Goal: Information Seeking & Learning: Learn about a topic

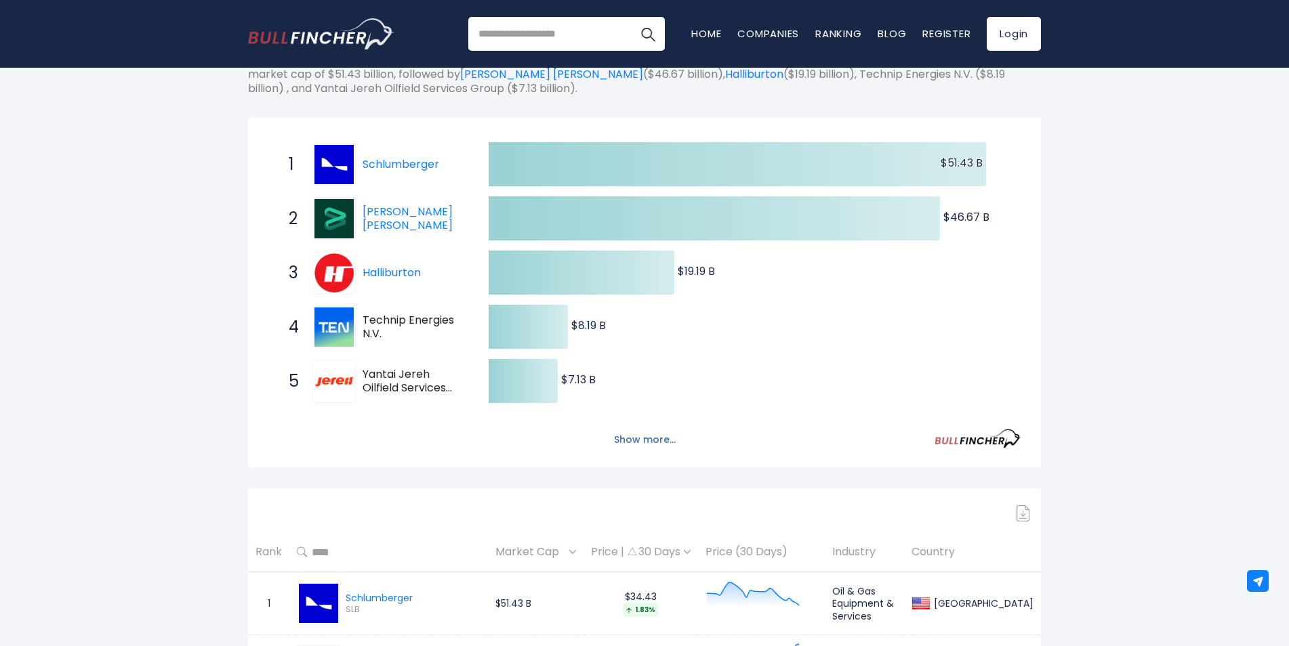
click at [659, 440] on button "Show more..." at bounding box center [645, 440] width 78 height 22
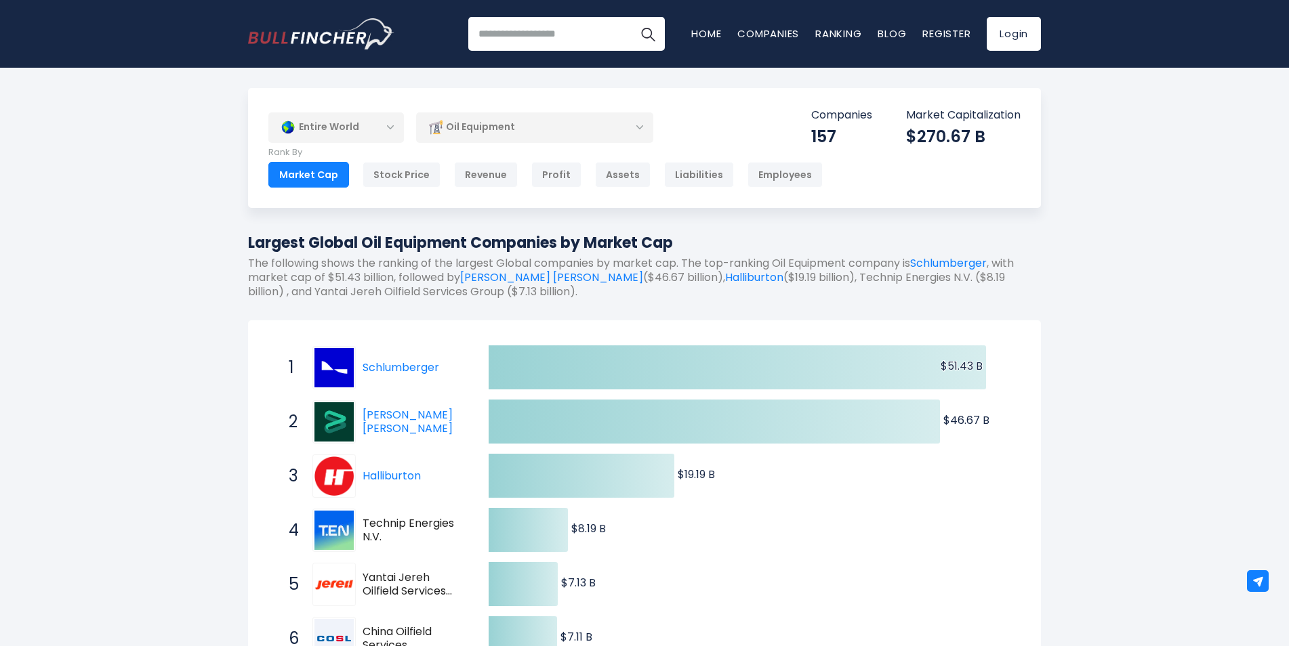
click at [543, 126] on div "Oil Equipment" at bounding box center [534, 127] width 237 height 31
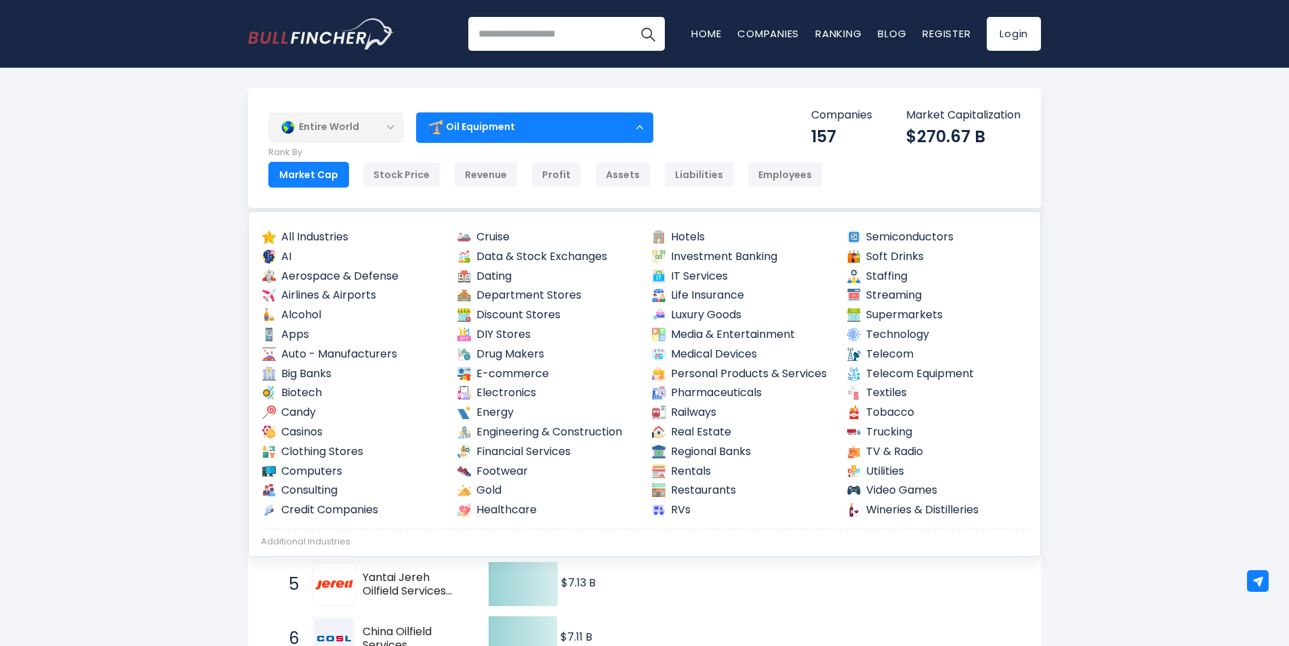
click at [591, 131] on div "Oil Equipment" at bounding box center [534, 127] width 237 height 31
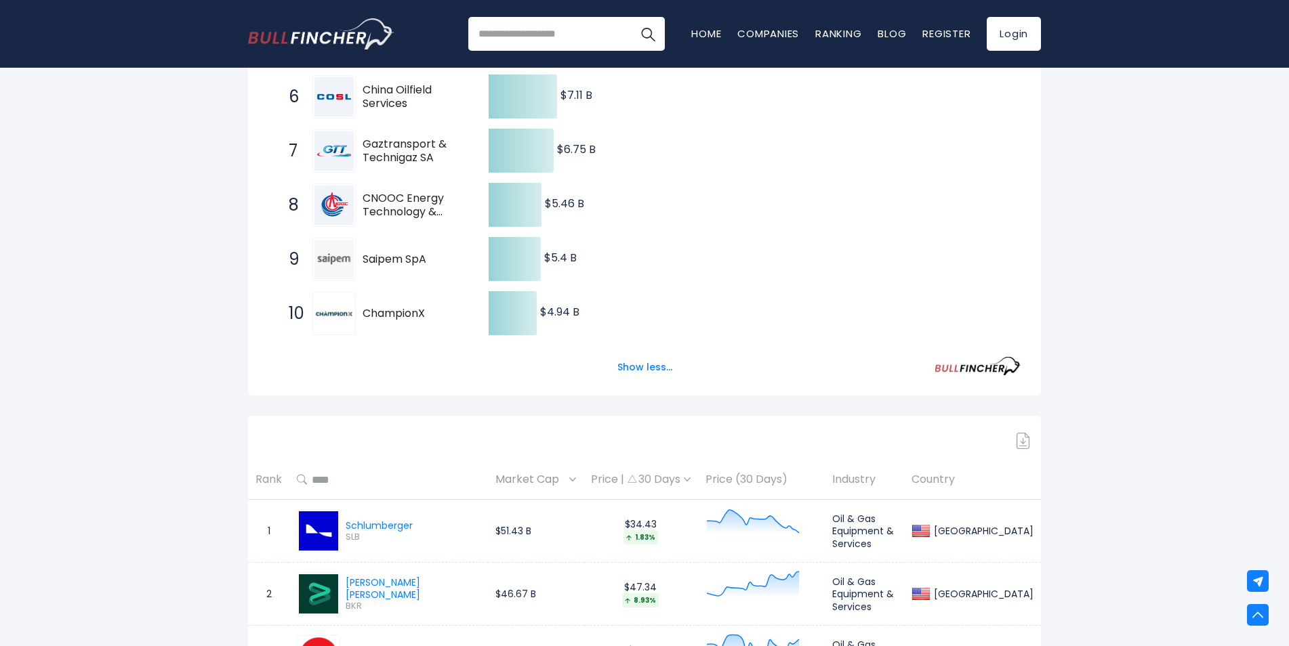
scroll to position [745, 0]
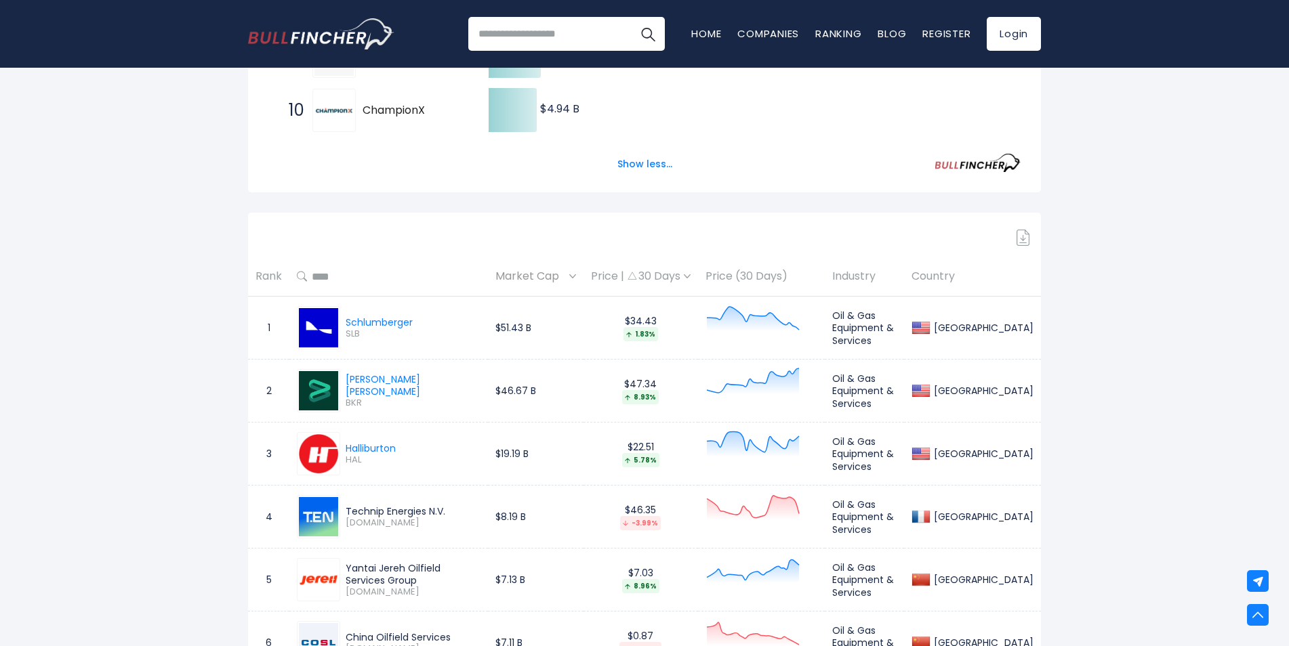
click at [576, 283] on div "Market Cap" at bounding box center [535, 276] width 81 height 21
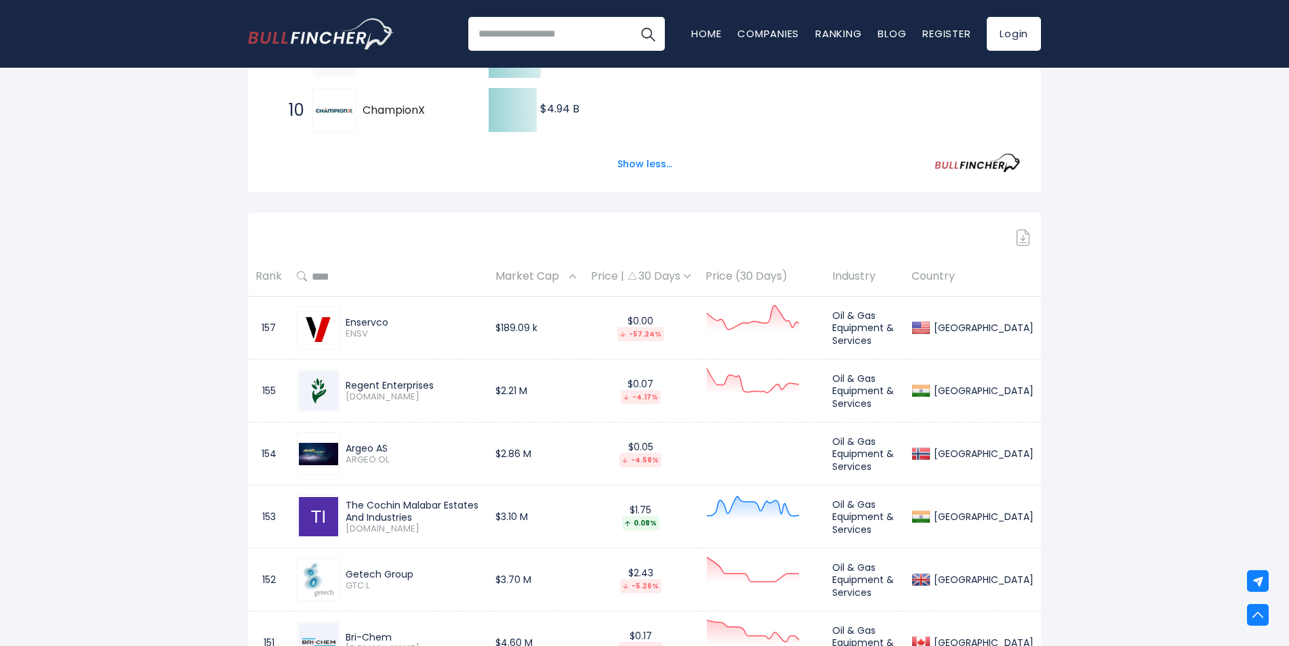
click at [576, 283] on div "Market Cap" at bounding box center [535, 276] width 81 height 21
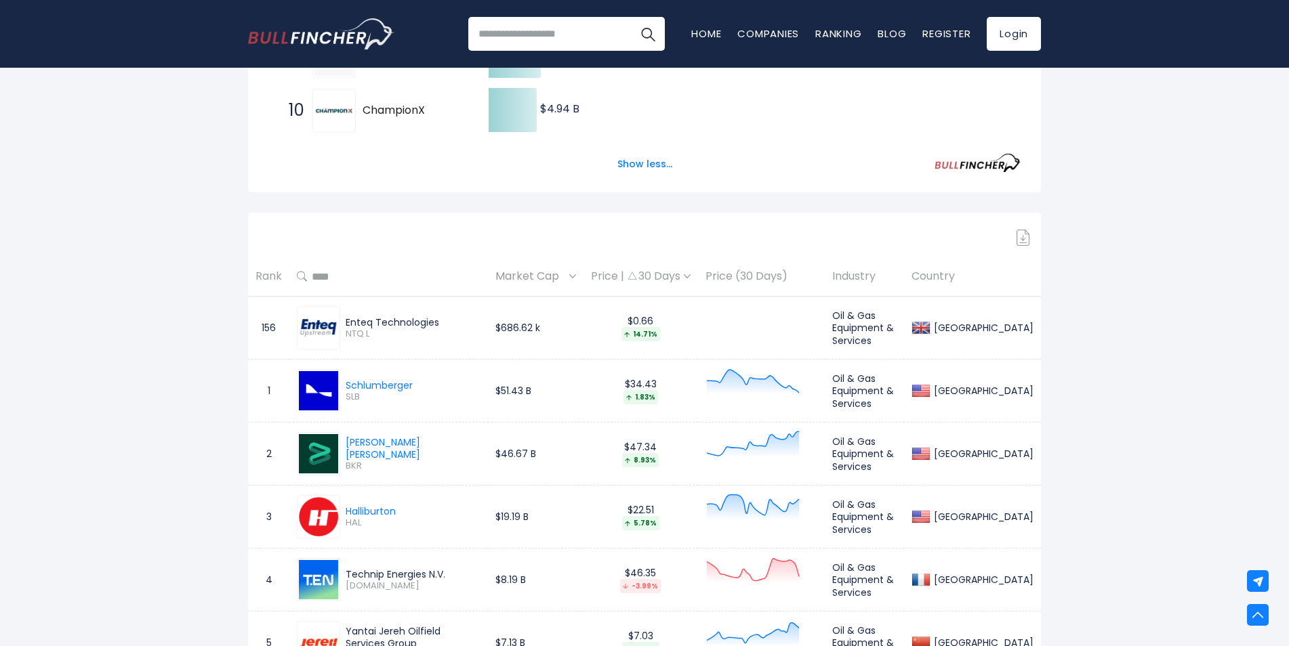
click at [576, 278] on img at bounding box center [572, 276] width 7 height 4
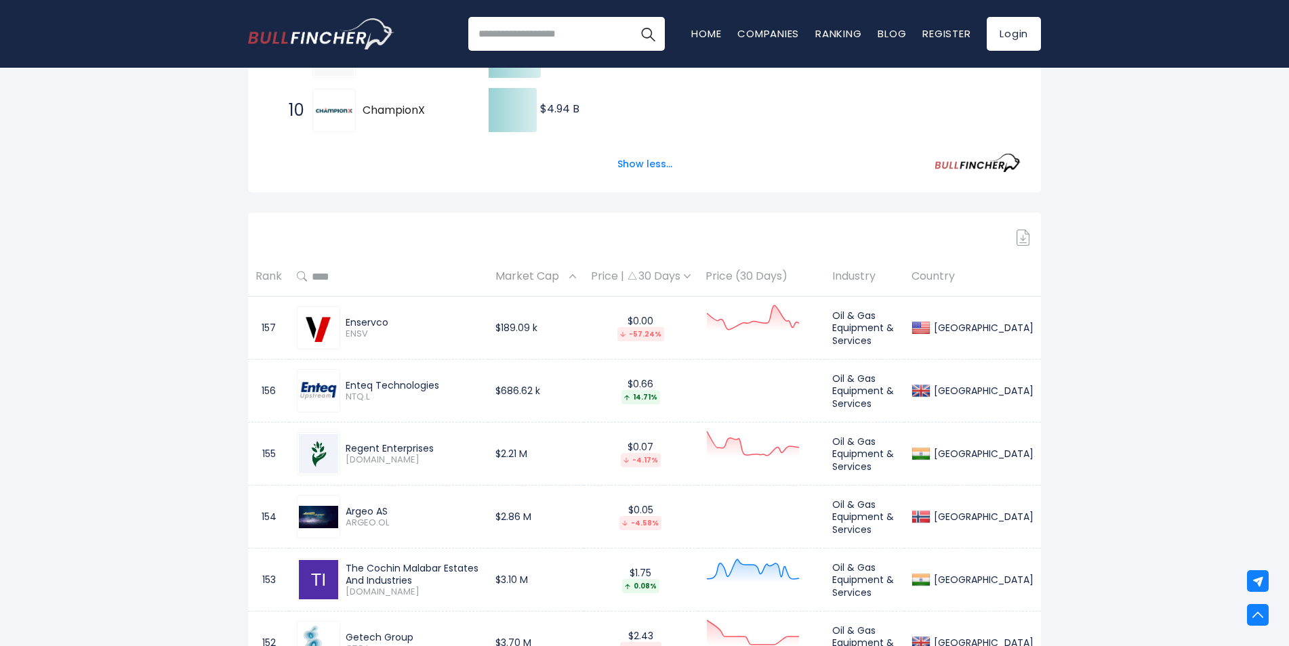
click at [576, 277] on img at bounding box center [572, 276] width 7 height 4
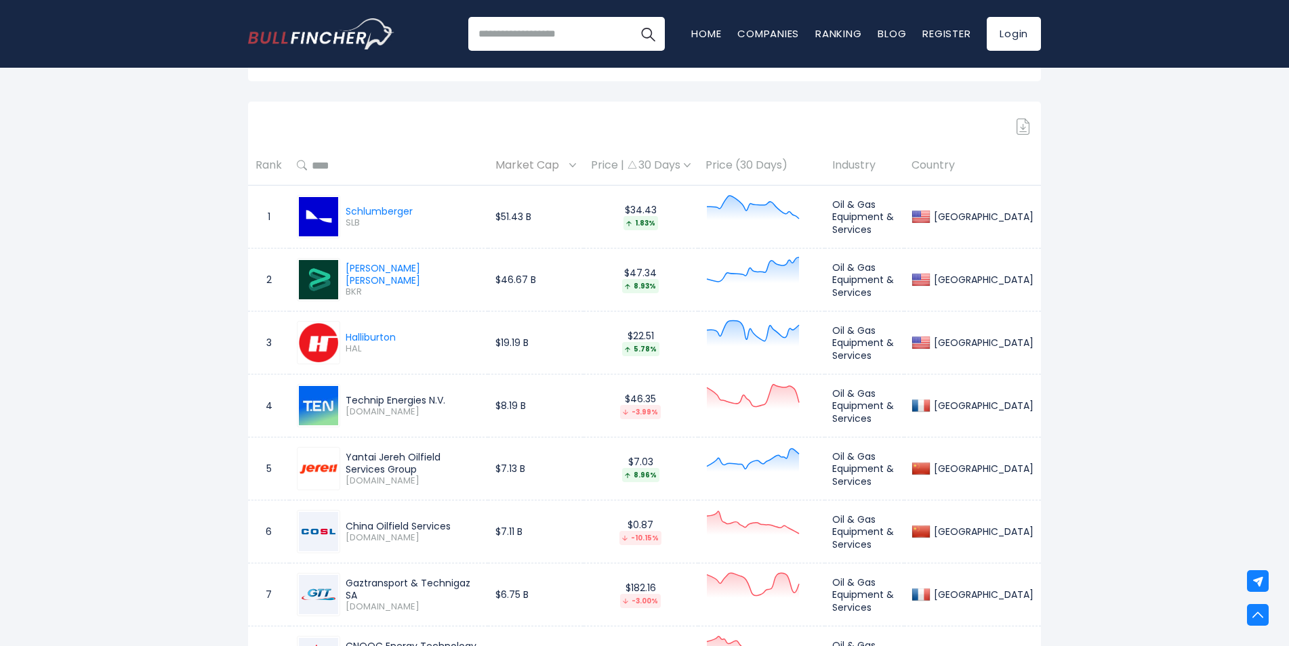
scroll to position [881, 0]
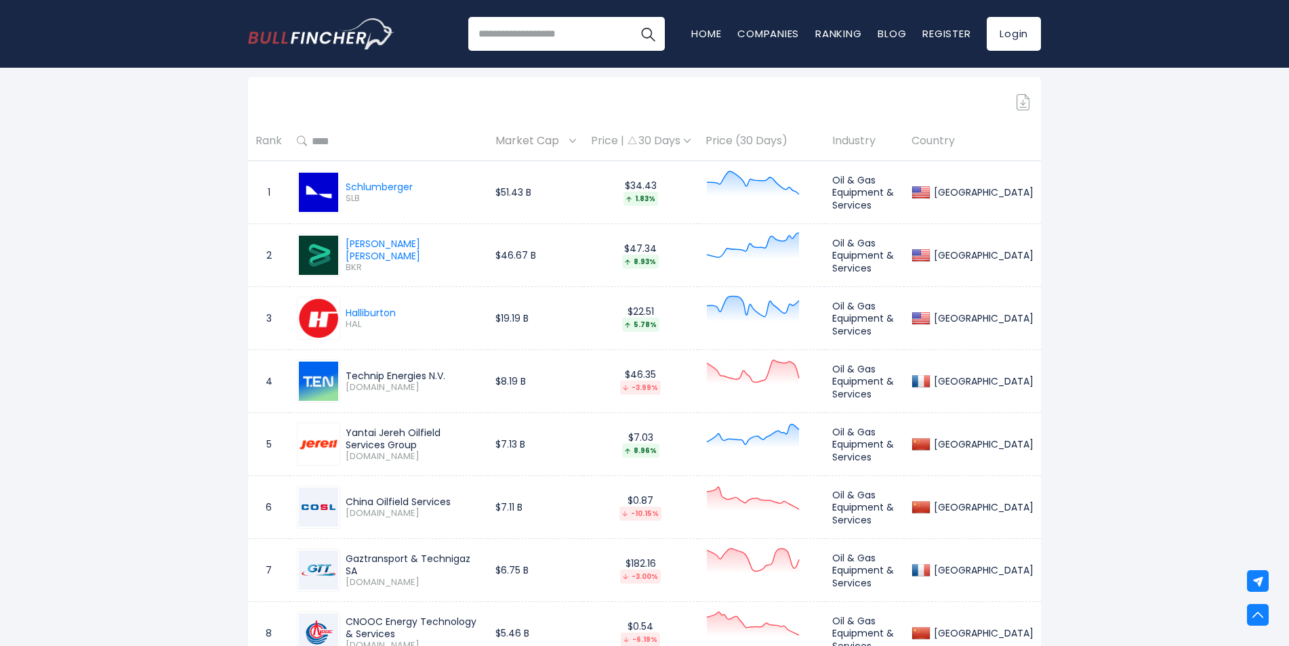
drag, startPoint x: 1085, startPoint y: 214, endPoint x: 1100, endPoint y: 315, distance: 102.0
drag, startPoint x: 1126, startPoint y: 372, endPoint x: 236, endPoint y: 141, distance: 919.7
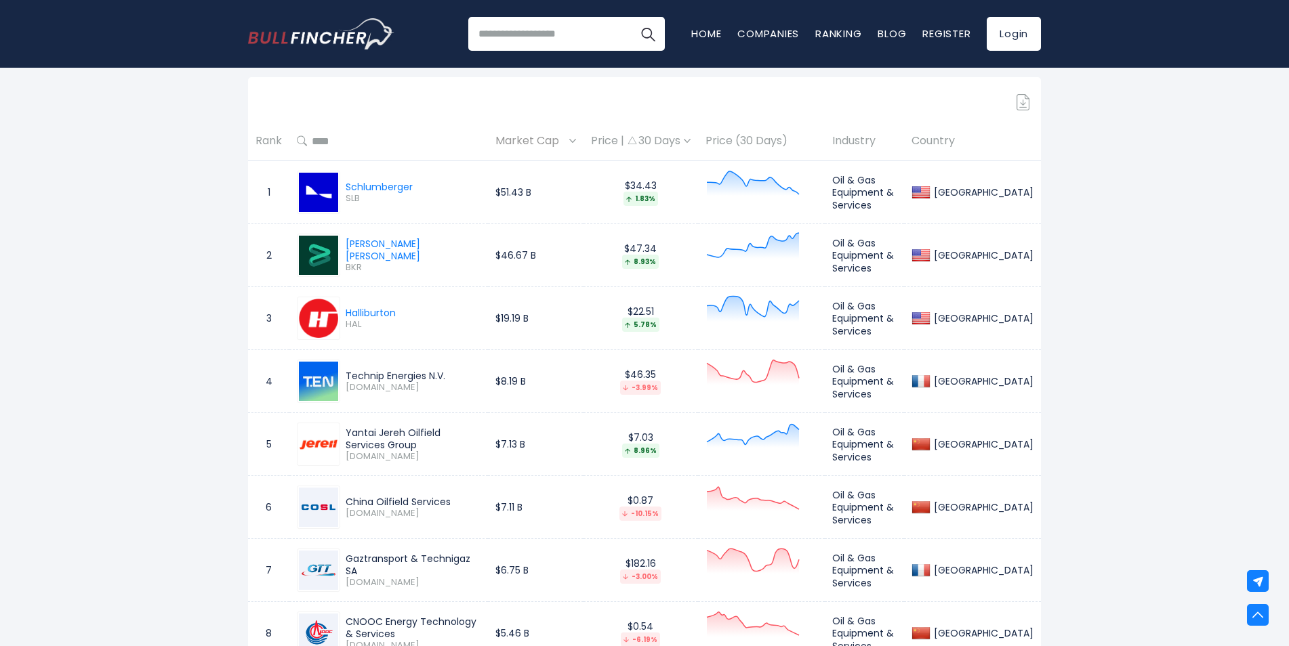
drag, startPoint x: 236, startPoint y: 142, endPoint x: 209, endPoint y: 222, distance: 85.3
drag, startPoint x: 232, startPoint y: 131, endPoint x: 1056, endPoint y: 371, distance: 858.8
drag, startPoint x: 1056, startPoint y: 371, endPoint x: 1129, endPoint y: 385, distance: 74.5
